Goal: Information Seeking & Learning: Compare options

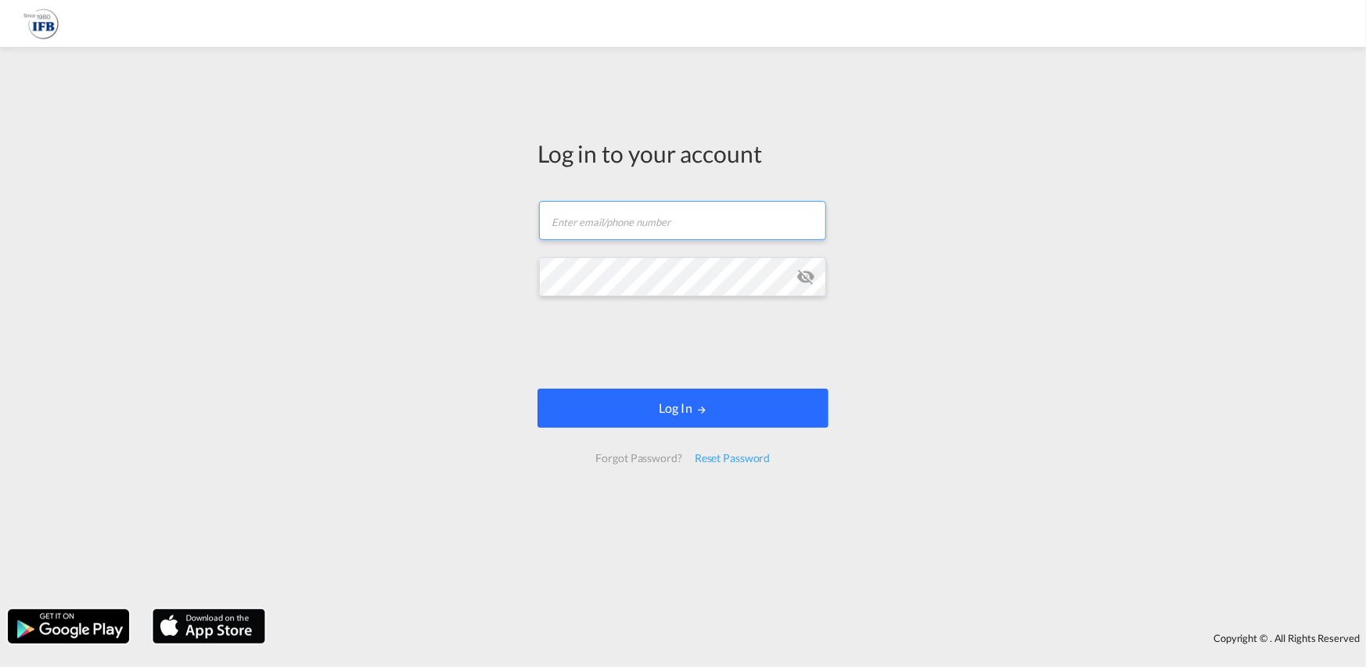
type input "[PERSON_NAME][EMAIL_ADDRESS][PERSON_NAME][DOMAIN_NAME]"
click at [706, 400] on button "Log In" at bounding box center [682, 408] width 291 height 39
